Goal: Task Accomplishment & Management: Manage account settings

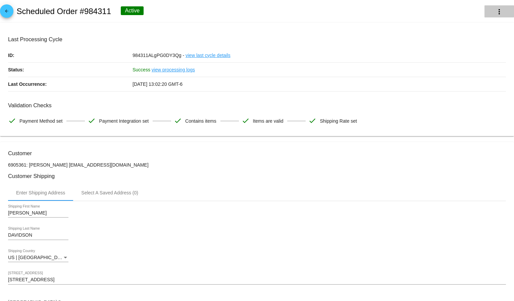
click at [496, 10] on mat-icon "more_vert" at bounding box center [500, 12] width 8 height 8
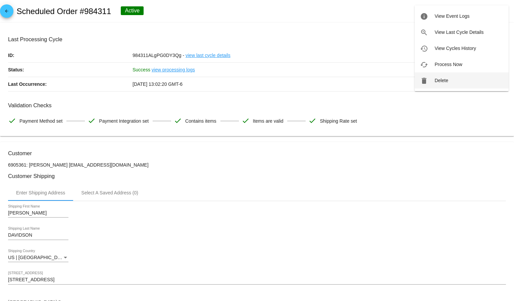
click at [451, 78] on button "delete Delete" at bounding box center [462, 81] width 94 height 16
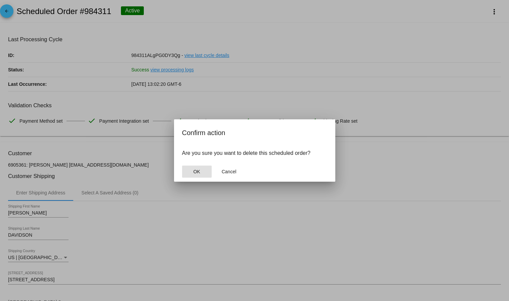
click at [195, 177] on button "OK" at bounding box center [197, 172] width 30 height 12
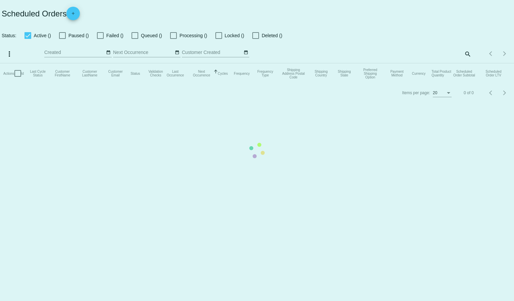
checkbox input "true"
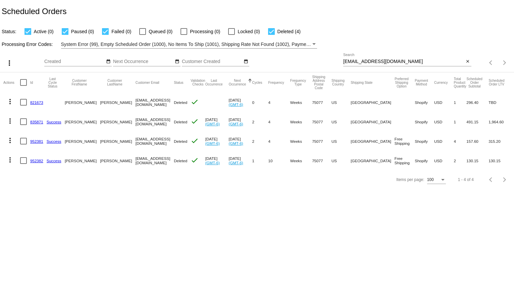
click at [367, 65] on div "[EMAIL_ADDRESS][DOMAIN_NAME] Search" at bounding box center [403, 59] width 121 height 13
click at [367, 61] on input "[EMAIL_ADDRESS][DOMAIN_NAME]" at bounding box center [403, 61] width 121 height 5
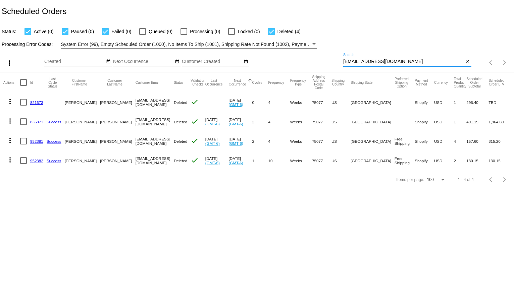
paste input "[EMAIL_ADDRESS]"
type input "[EMAIL_ADDRESS][DOMAIN_NAME]"
click at [381, 41] on app-dashboard-scheduled-orders "Scheduled Orders Status: Active (0) Paused (0) Failed (0) Queued (0) Processing…" at bounding box center [257, 94] width 514 height 189
